Goal: Information Seeking & Learning: Learn about a topic

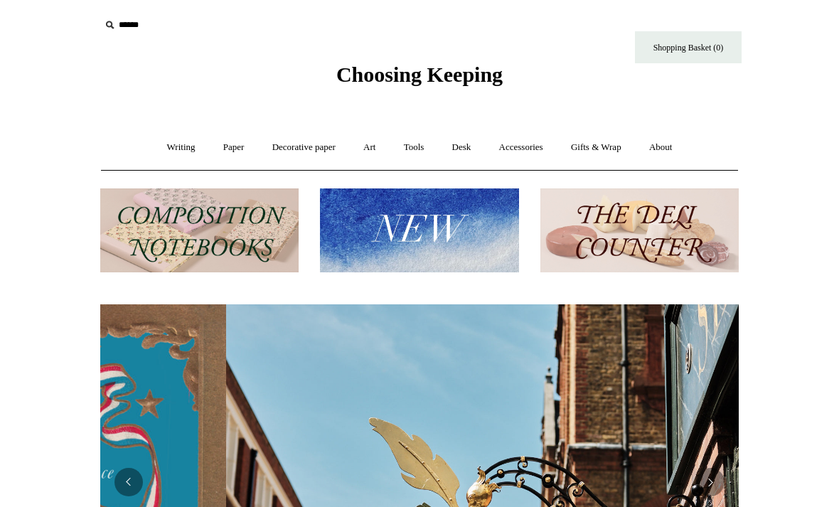
scroll to position [0, 639]
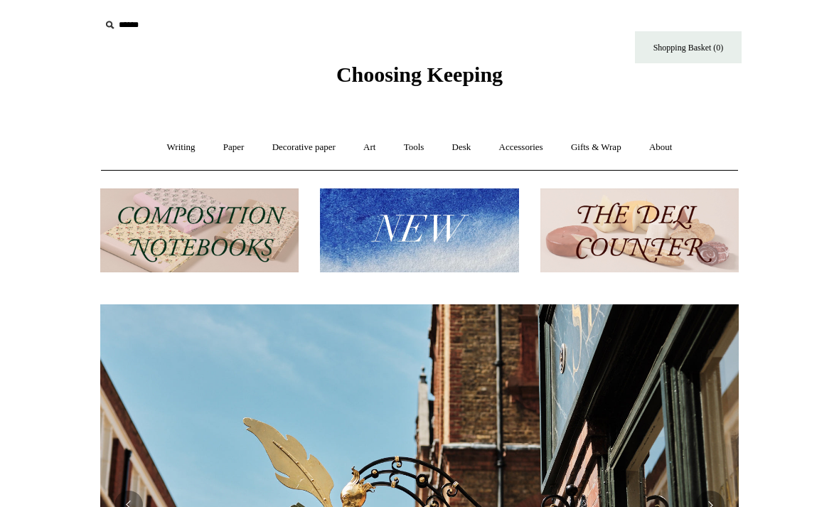
click at [182, 152] on link "Writing +" at bounding box center [181, 148] width 54 height 38
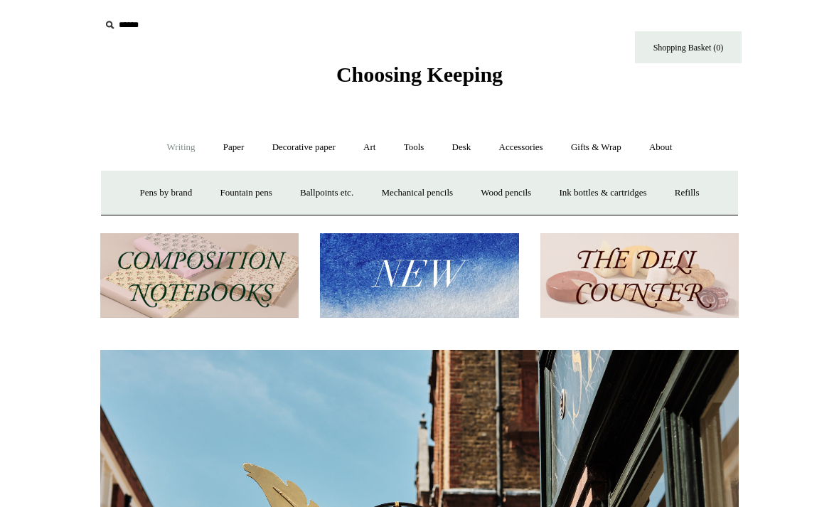
click at [253, 196] on link "Fountain pens +" at bounding box center [246, 193] width 78 height 38
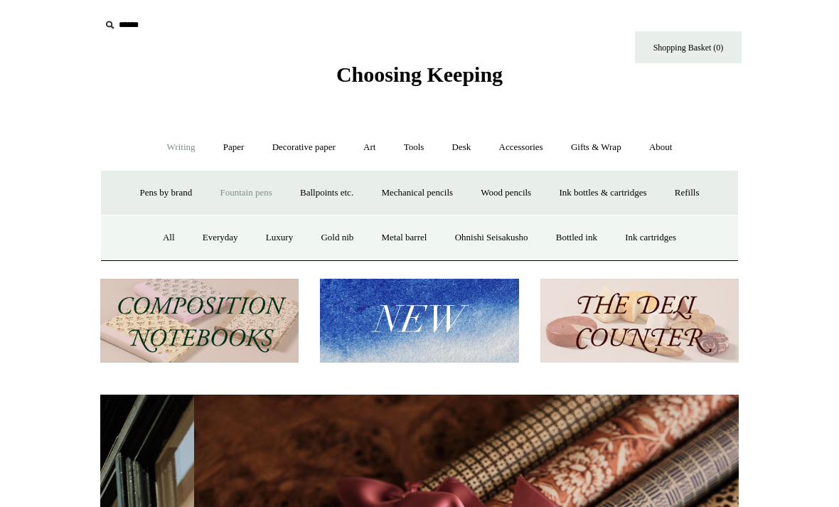
scroll to position [0, 1278]
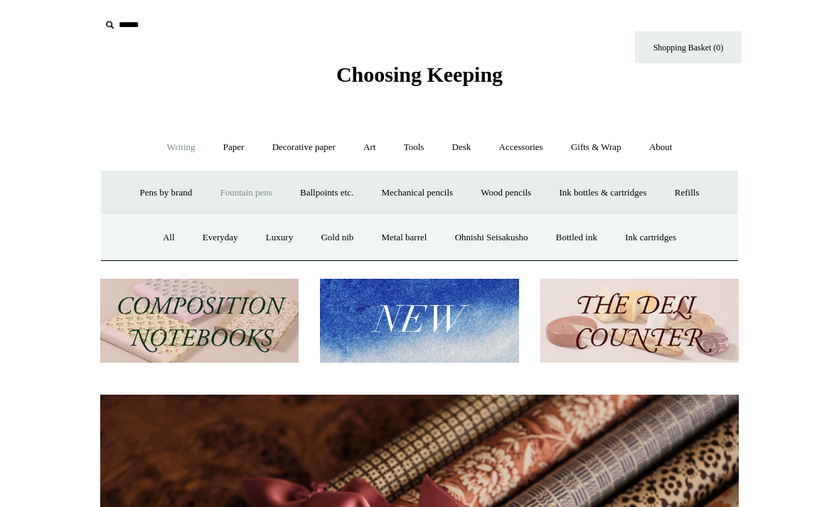
click at [163, 243] on link "All" at bounding box center [169, 238] width 38 height 38
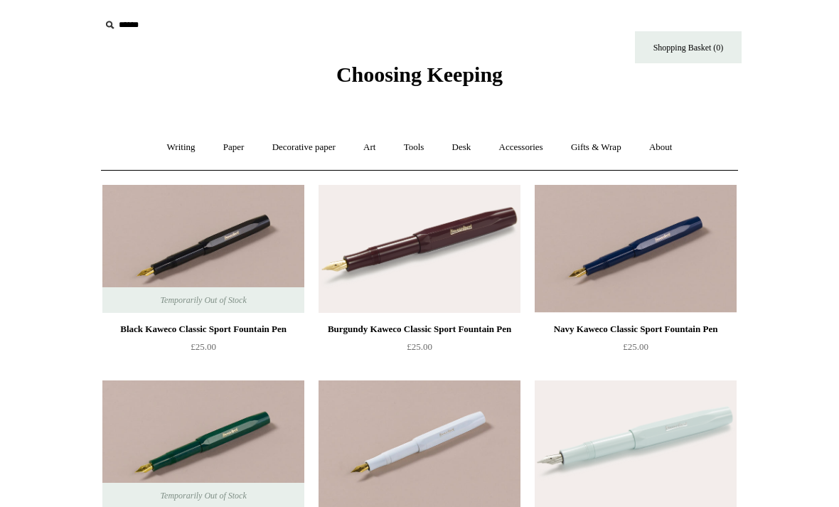
click at [178, 151] on link "Writing +" at bounding box center [181, 148] width 54 height 38
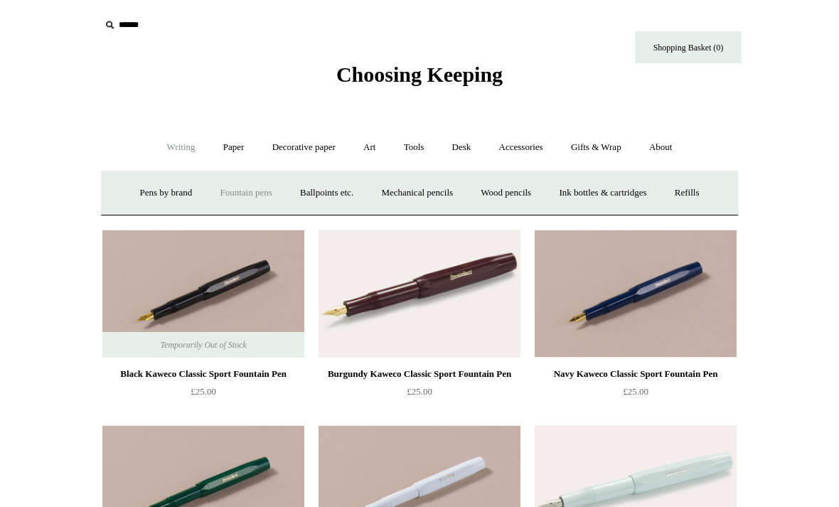
click at [155, 200] on link "Pens by brand +" at bounding box center [166, 193] width 78 height 38
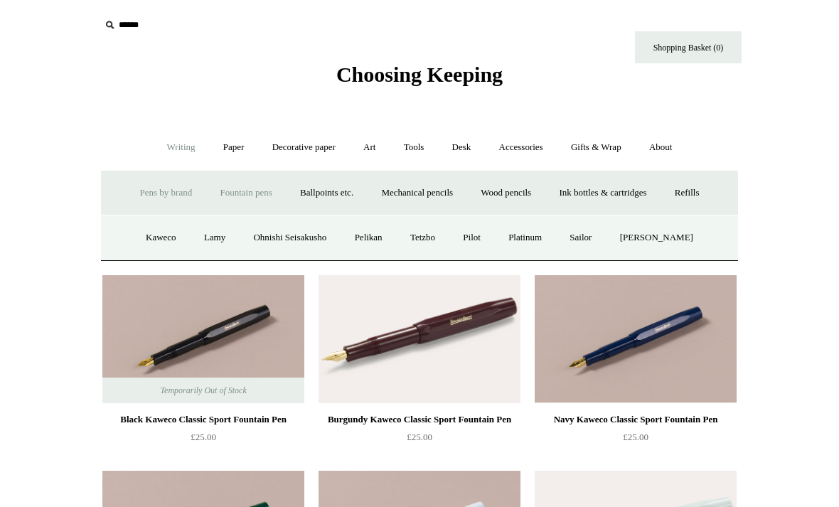
click at [605, 230] on link "Sailor" at bounding box center [581, 238] width 48 height 38
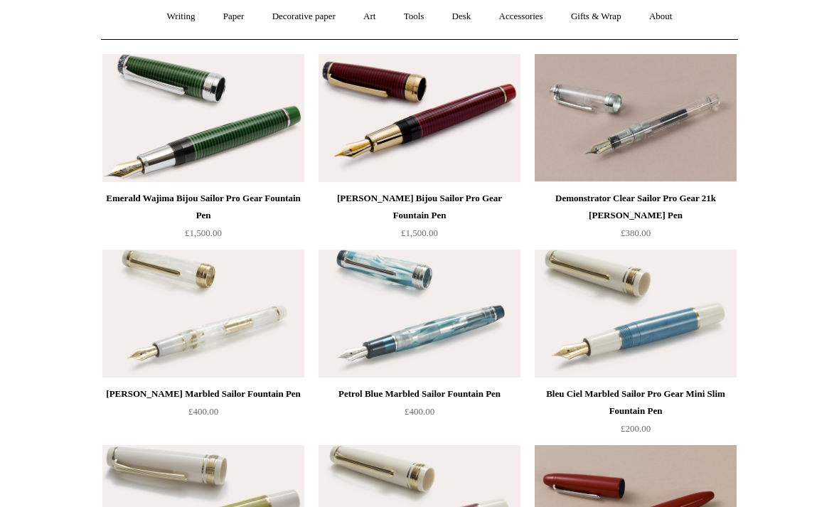
scroll to position [102, 0]
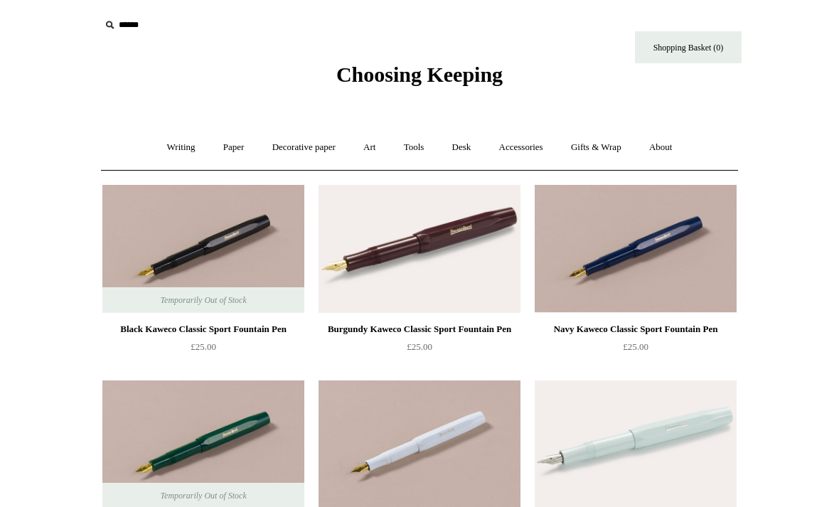
click at [184, 149] on link "Writing +" at bounding box center [181, 148] width 54 height 38
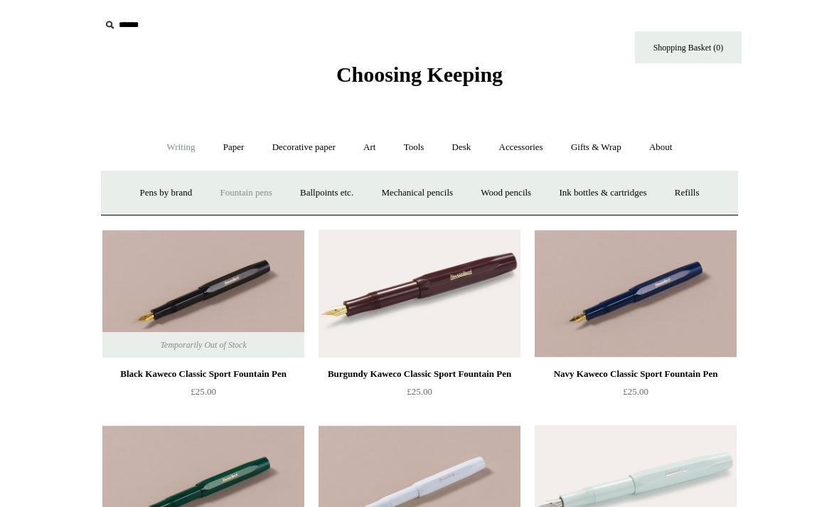
click at [244, 199] on link "Fountain pens +" at bounding box center [246, 193] width 78 height 38
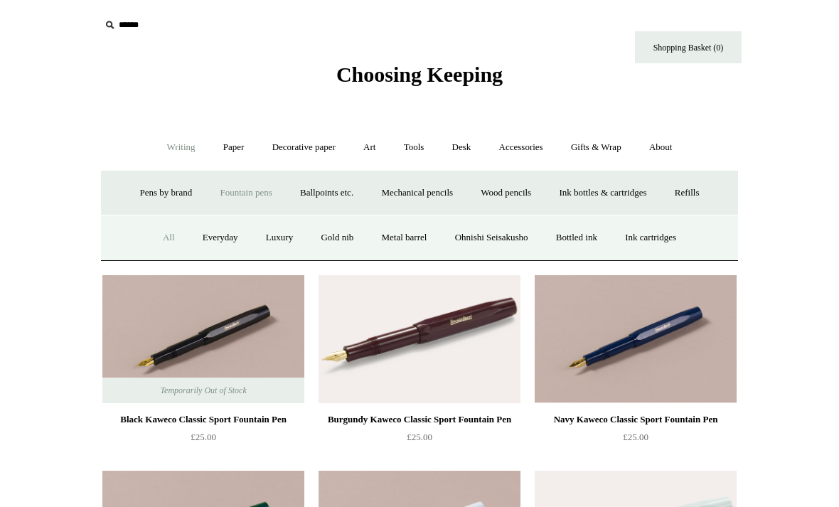
click at [275, 237] on link "Luxury" at bounding box center [279, 238] width 53 height 38
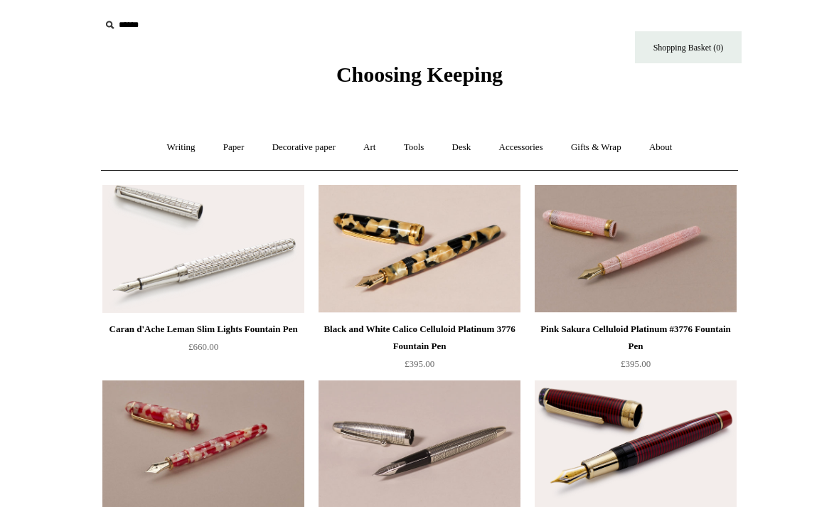
click at [176, 154] on link "Writing +" at bounding box center [181, 148] width 54 height 38
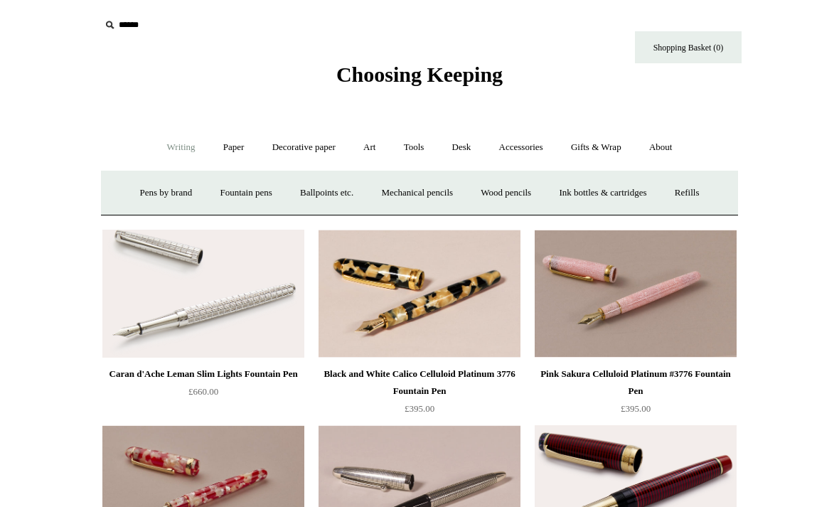
click at [235, 201] on link "Fountain pens +" at bounding box center [246, 193] width 78 height 38
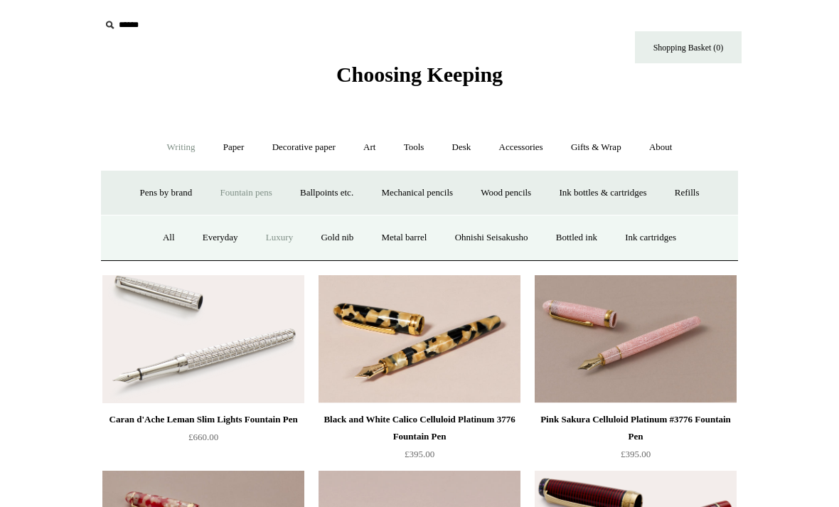
click at [211, 242] on link "Everyday" at bounding box center [220, 238] width 61 height 38
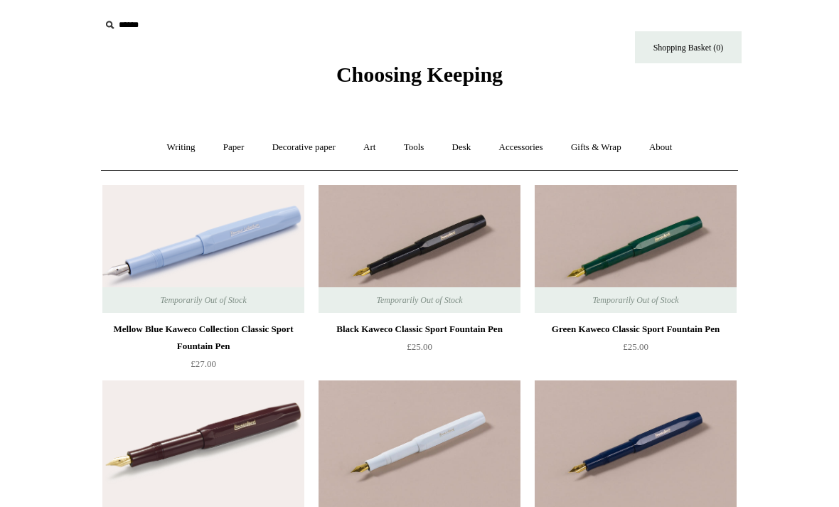
click at [177, 157] on link "Writing +" at bounding box center [181, 148] width 54 height 38
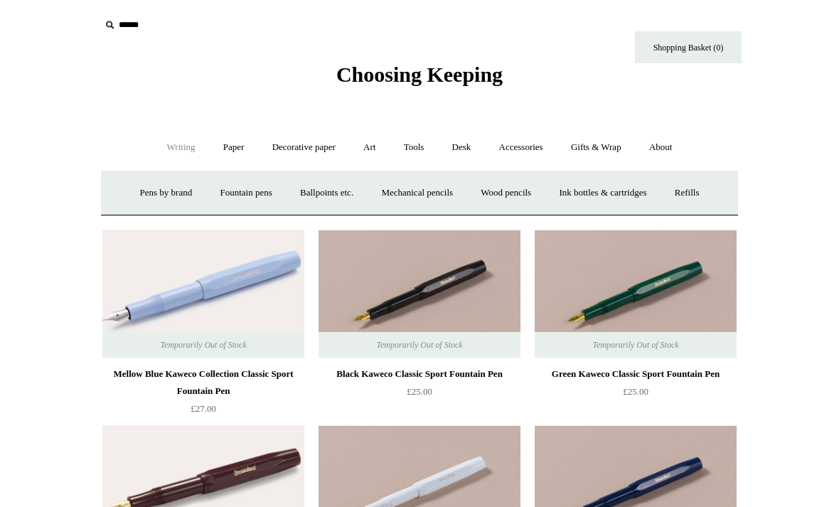
click at [245, 194] on link "Fountain pens +" at bounding box center [246, 193] width 78 height 38
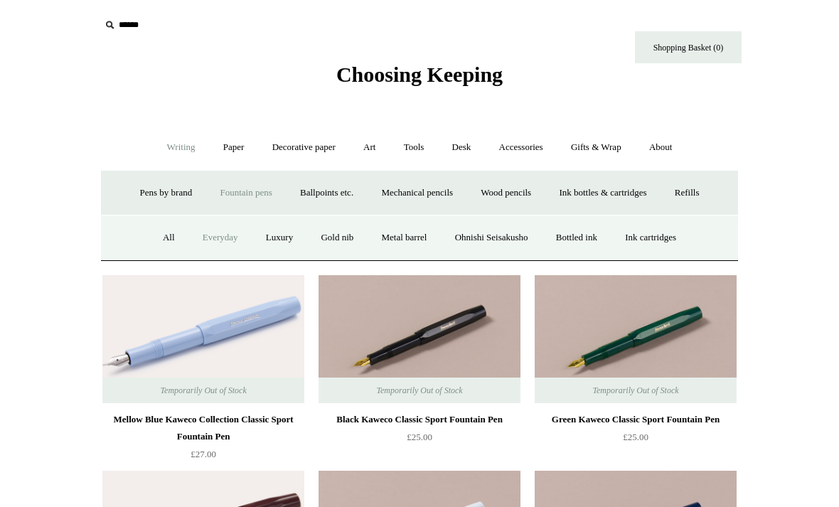
click at [157, 191] on link "Pens by brand +" at bounding box center [166, 193] width 78 height 38
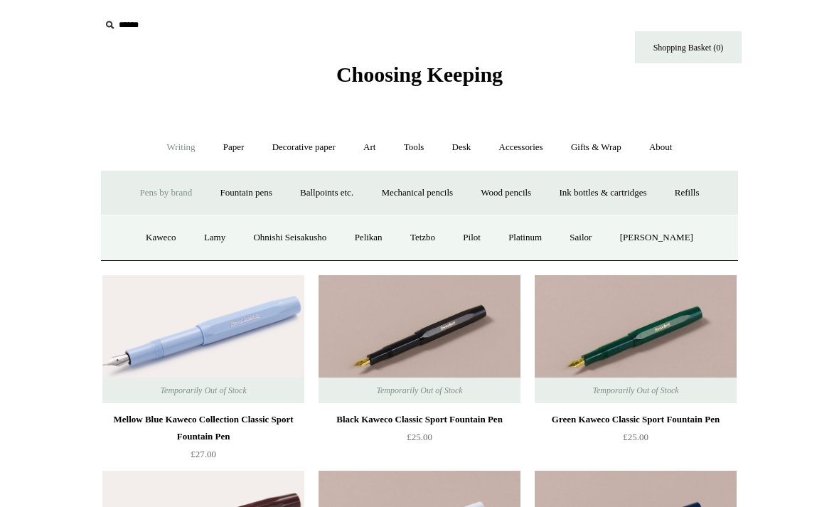
click at [383, 243] on link "Pelikan" at bounding box center [368, 238] width 53 height 38
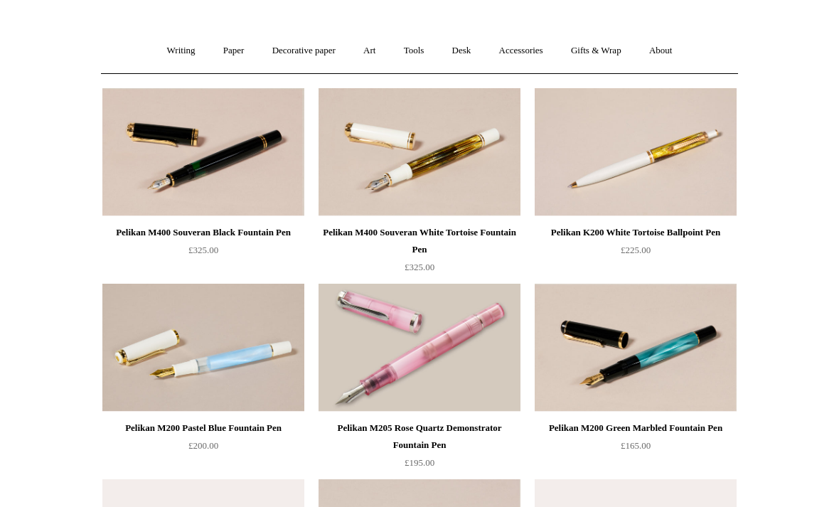
scroll to position [92, 0]
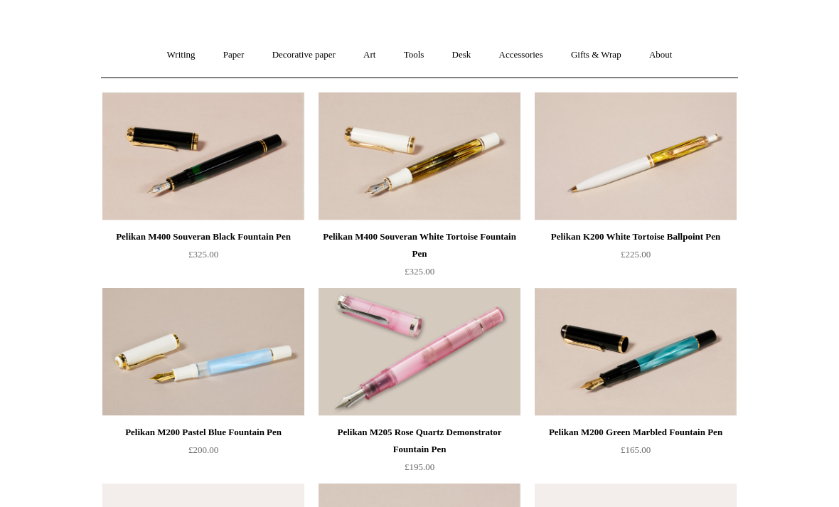
click at [225, 171] on img at bounding box center [203, 156] width 202 height 128
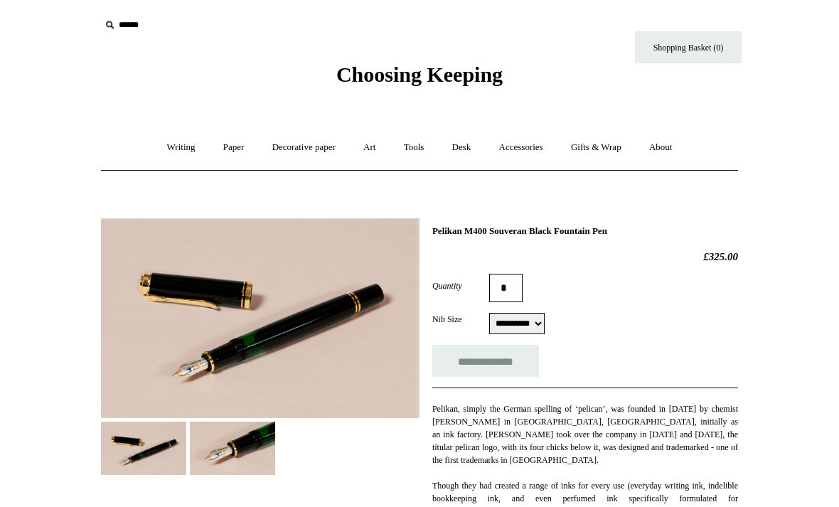
click at [545, 327] on select "**********" at bounding box center [516, 323] width 55 height 21
select select "******"
click at [231, 149] on link "Paper +" at bounding box center [234, 148] width 47 height 38
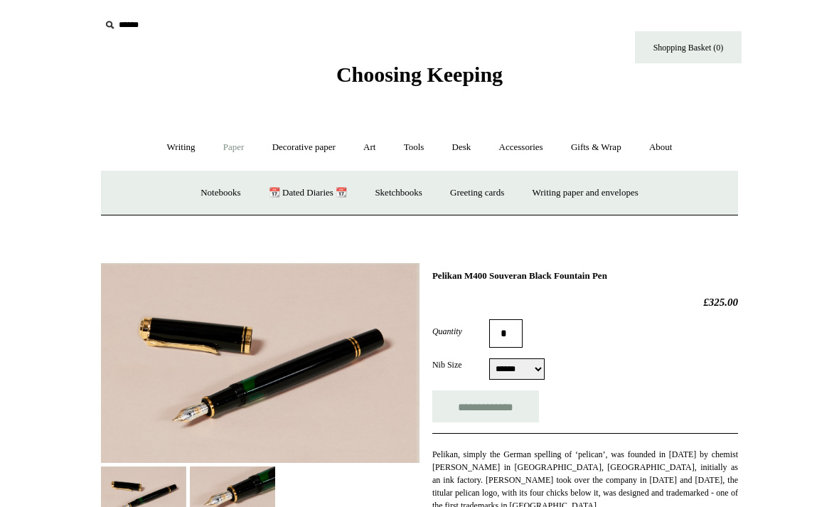
click at [588, 200] on link "Writing paper and envelopes +" at bounding box center [586, 193] width 132 height 38
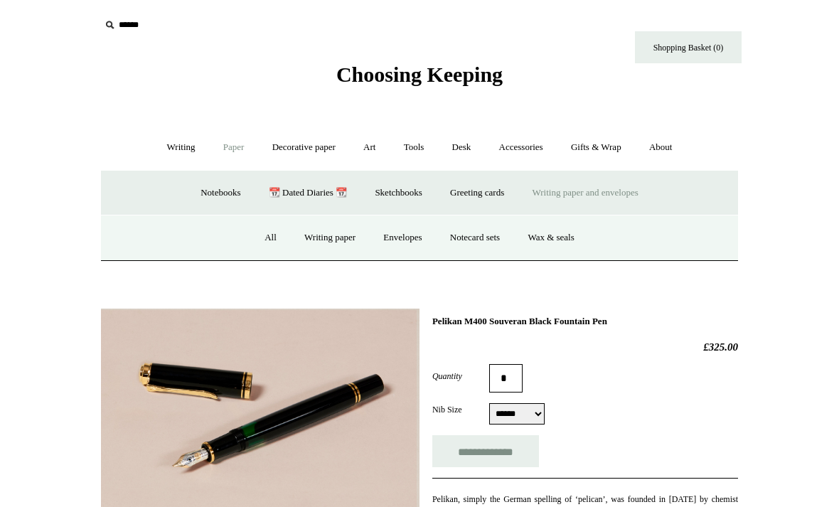
click at [334, 238] on link "Writing paper" at bounding box center [330, 238] width 77 height 38
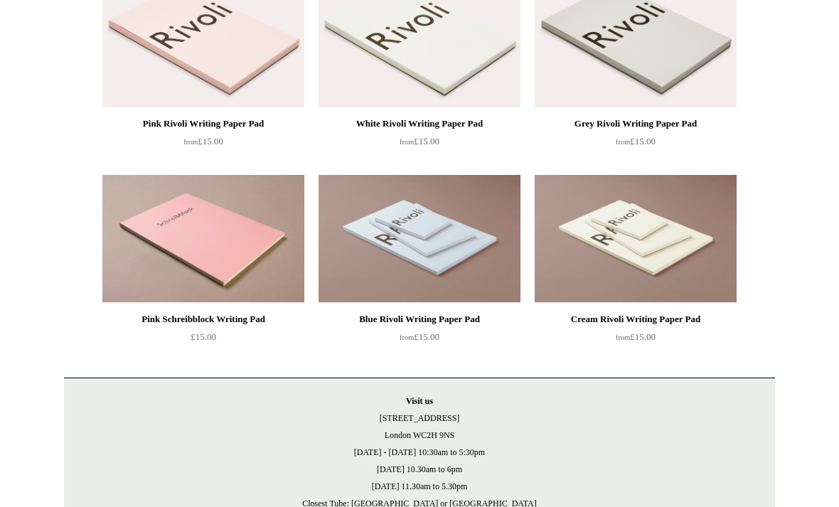
scroll to position [253, 0]
